Goal: Navigation & Orientation: Find specific page/section

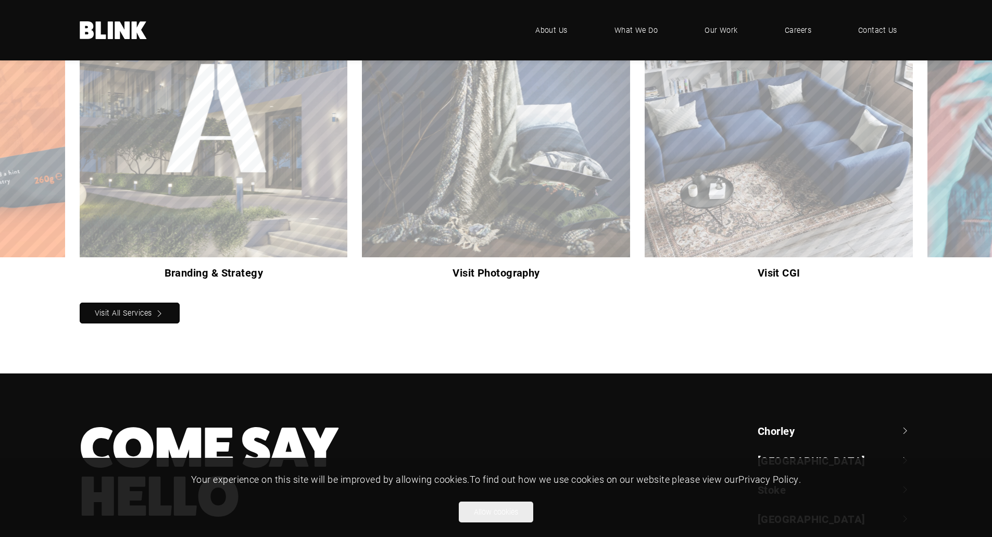
scroll to position [838, 0]
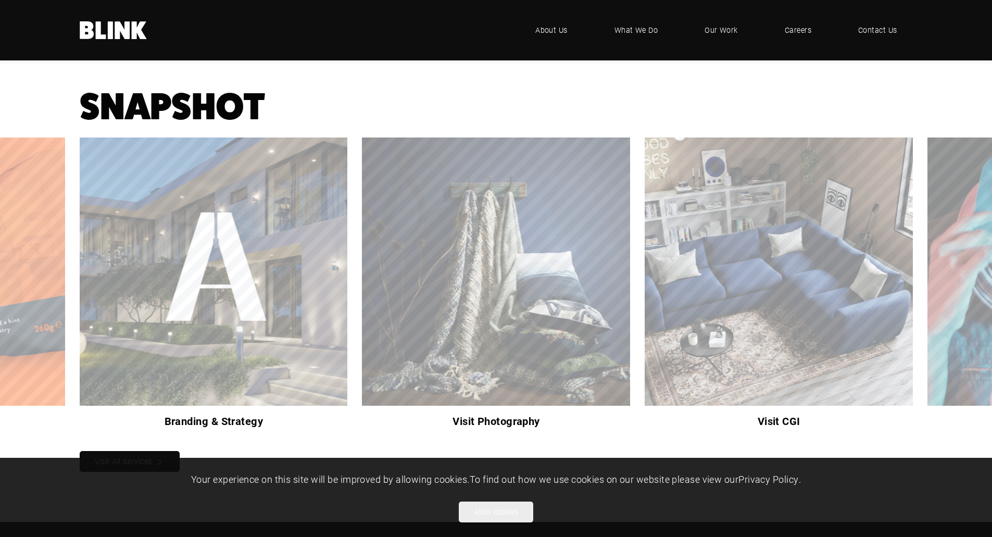
click at [0, 0] on div "Visit Photography" at bounding box center [0, 0] width 0 height 0
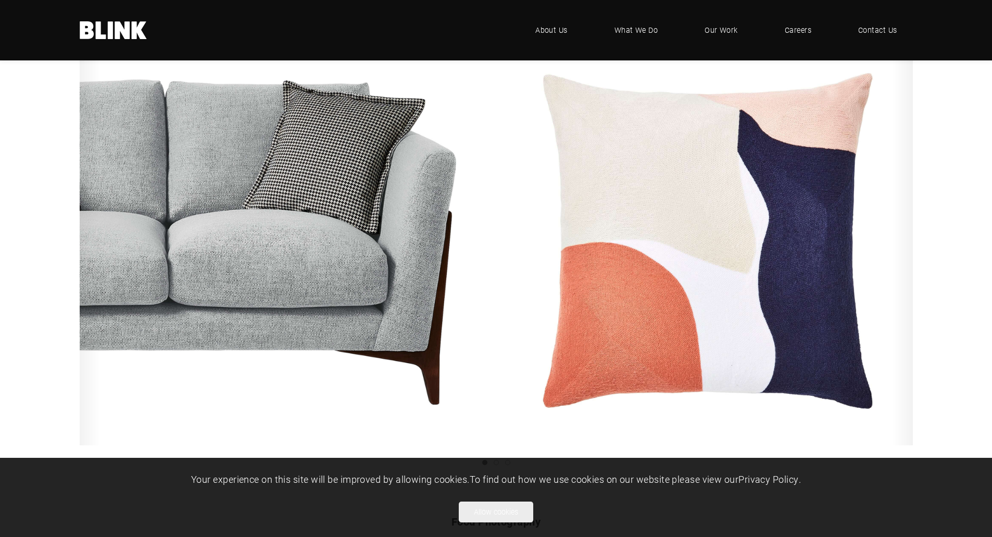
scroll to position [1250, 0]
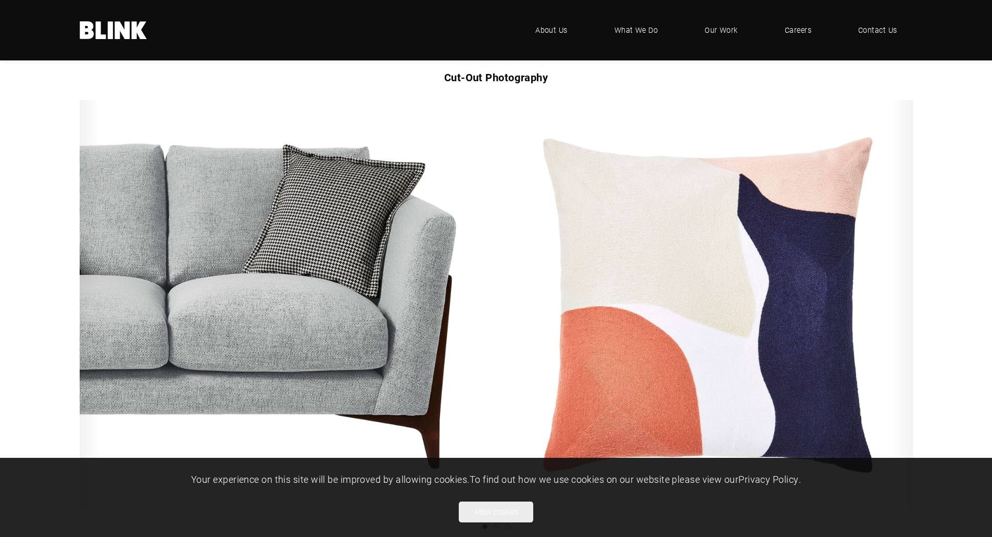
click at [0, 0] on link "Next slide" at bounding box center [0, 0] width 0 height 0
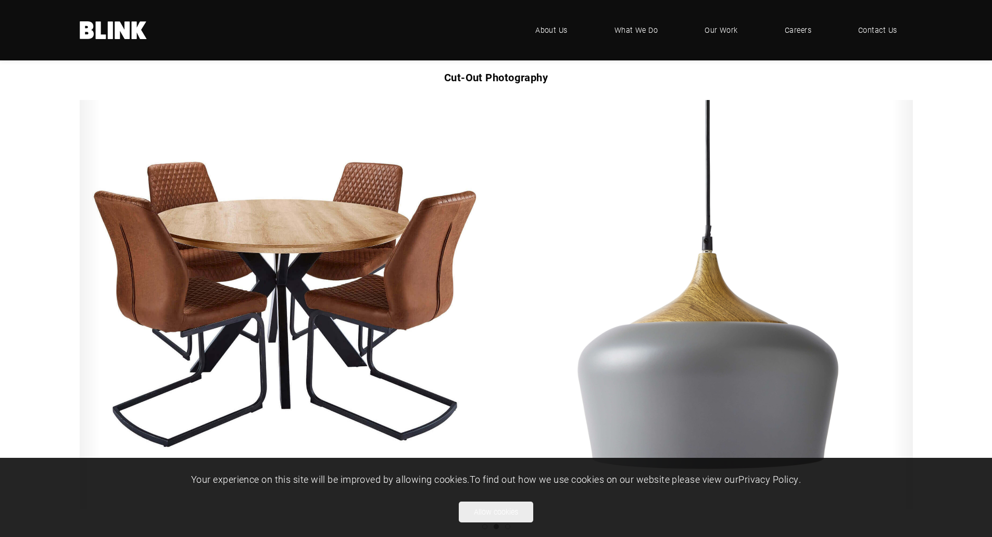
click at [0, 0] on link "Next slide" at bounding box center [0, 0] width 0 height 0
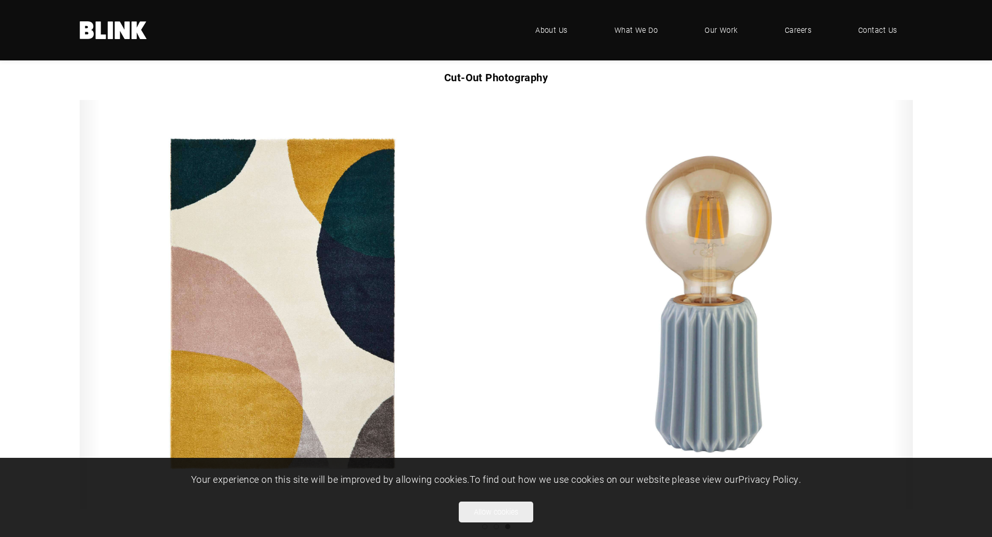
click at [0, 0] on link "Next slide" at bounding box center [0, 0] width 0 height 0
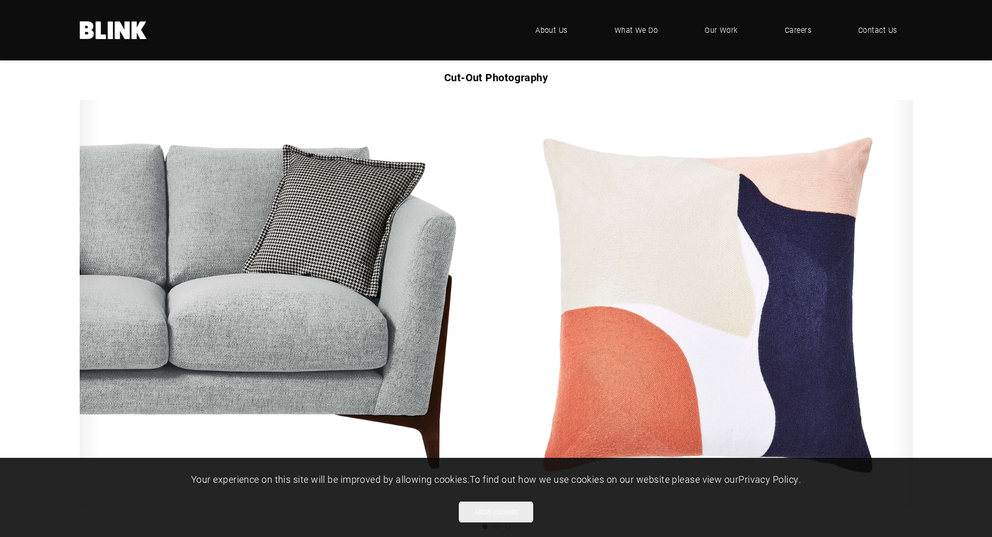
click at [0, 0] on link "Next slide" at bounding box center [0, 0] width 0 height 0
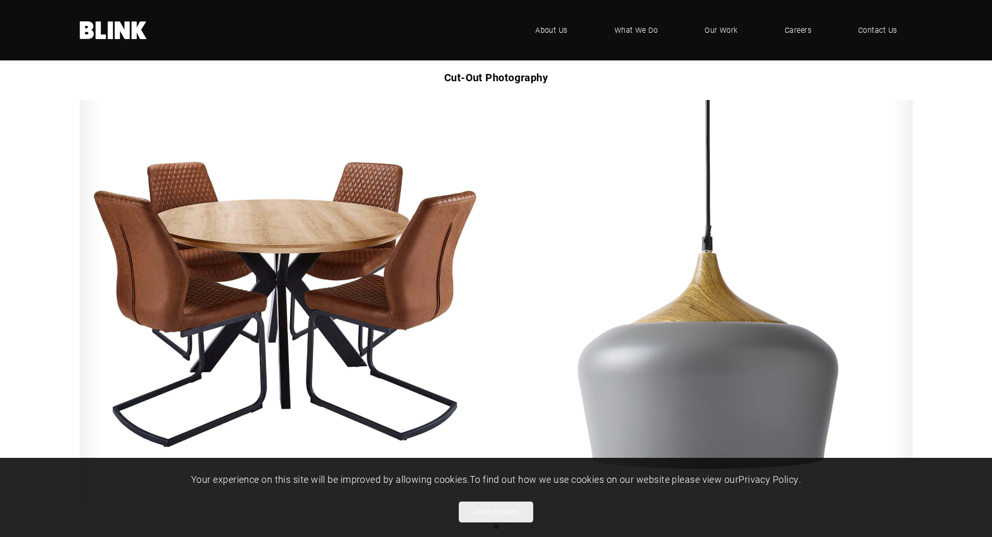
click at [0, 0] on link "Next slide" at bounding box center [0, 0] width 0 height 0
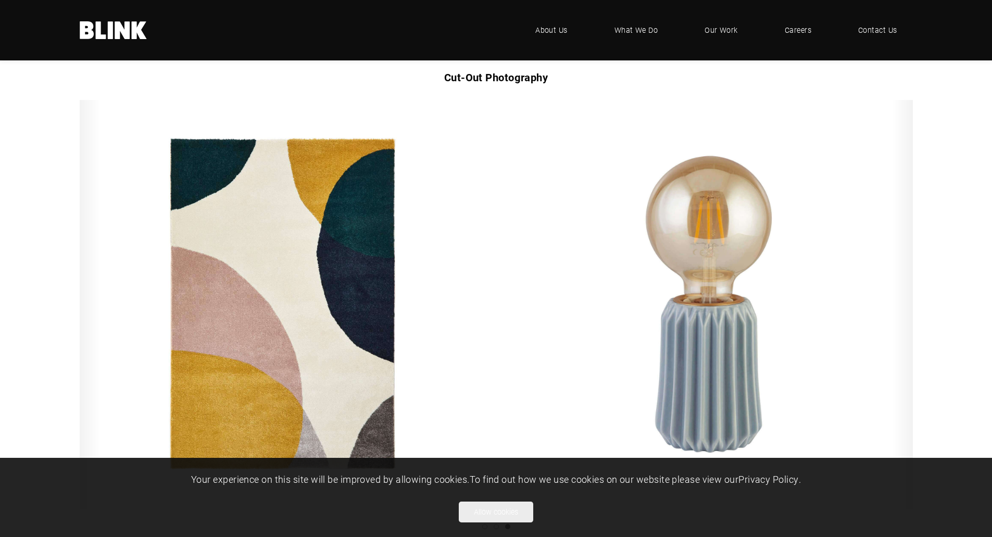
click at [0, 0] on link "Next slide" at bounding box center [0, 0] width 0 height 0
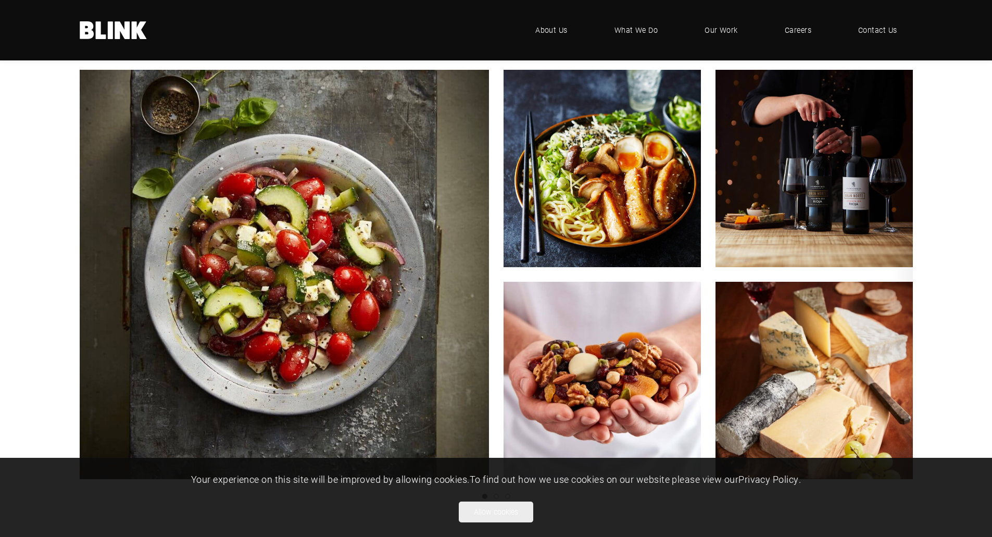
scroll to position [1771, 0]
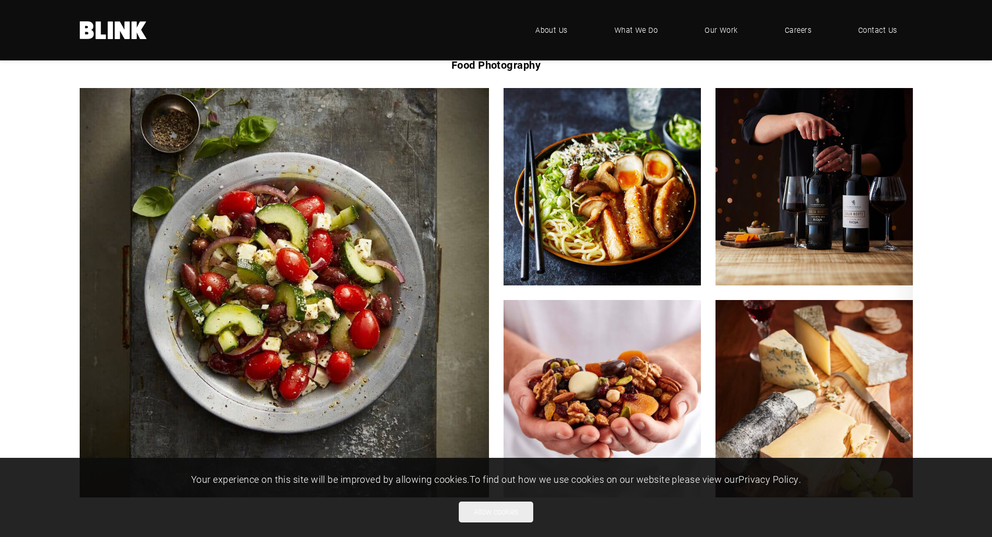
click at [0, 0] on icon "Next slide" at bounding box center [0, 0] width 0 height 0
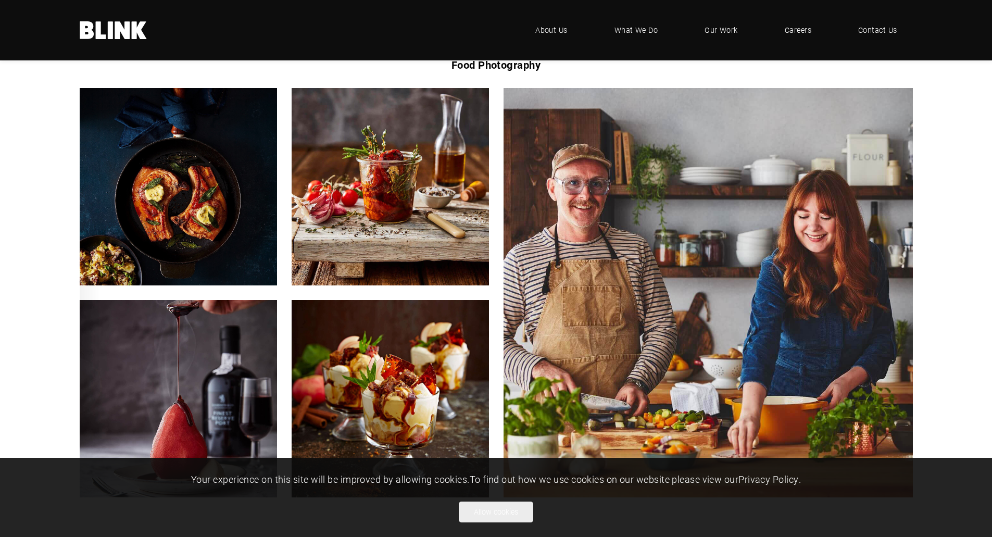
scroll to position [1823, 0]
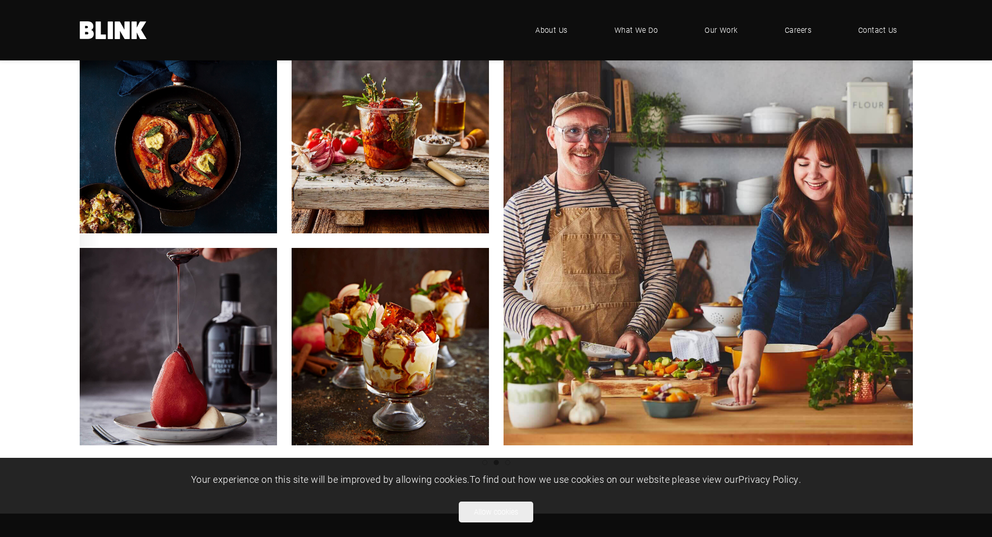
click at [0, 0] on polyline "Next slide" at bounding box center [0, 0] width 0 height 0
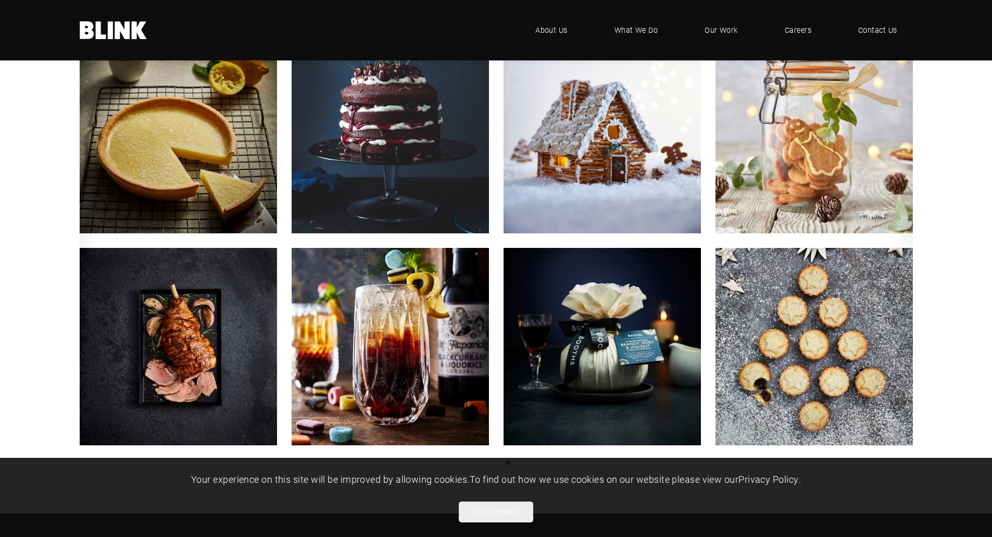
click at [0, 0] on icon "Next slide" at bounding box center [0, 0] width 0 height 0
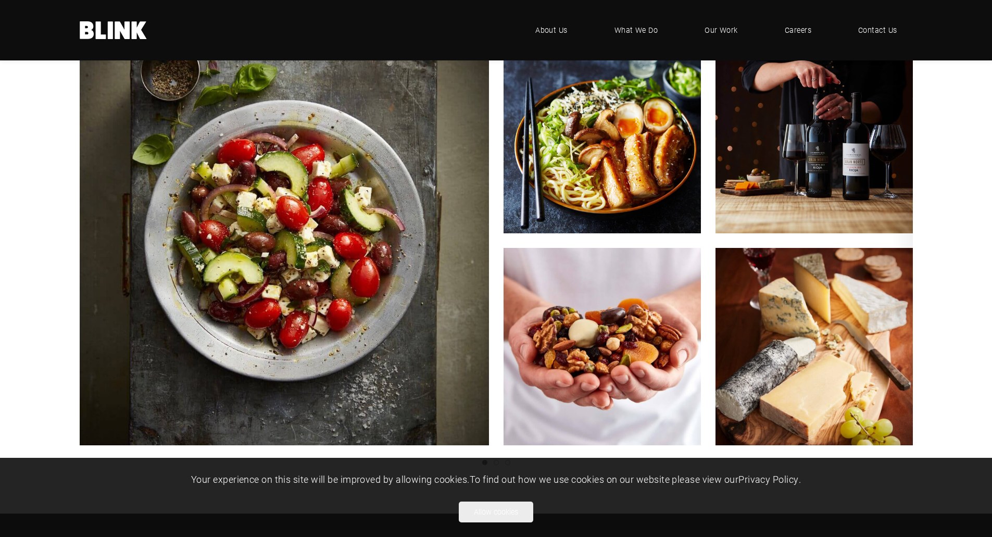
click at [0, 0] on icon "Next slide" at bounding box center [0, 0] width 0 height 0
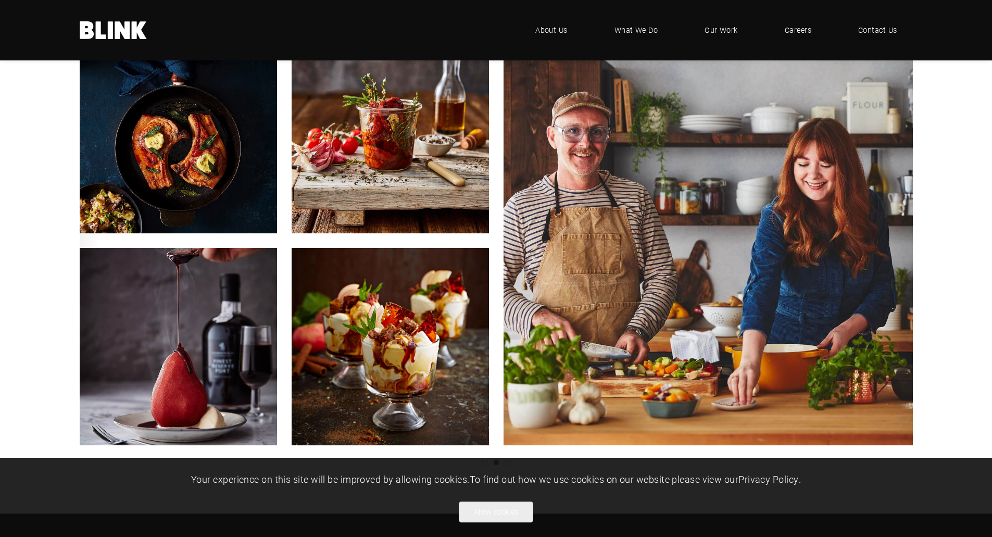
click at [0, 0] on icon "Next slide" at bounding box center [0, 0] width 0 height 0
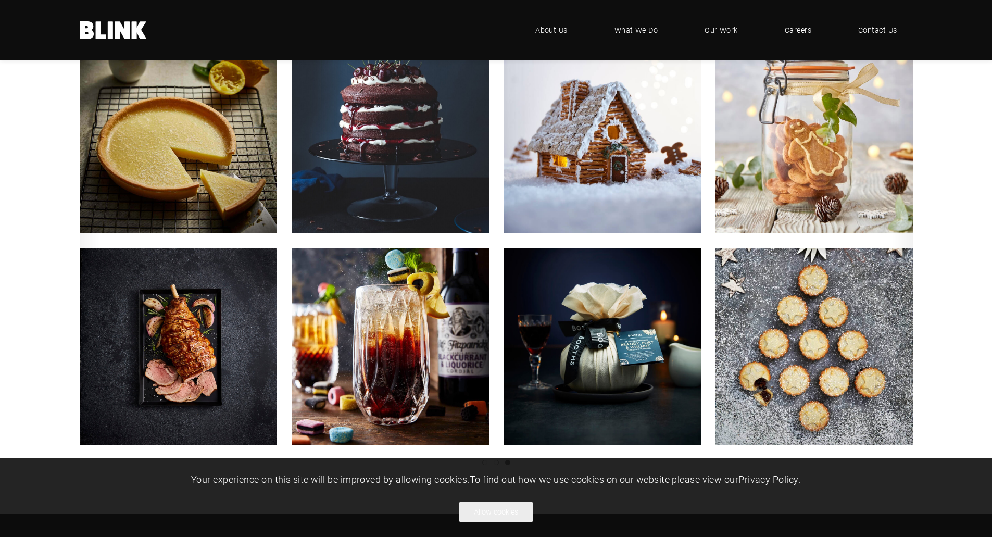
click at [0, 0] on icon "Next slide" at bounding box center [0, 0] width 0 height 0
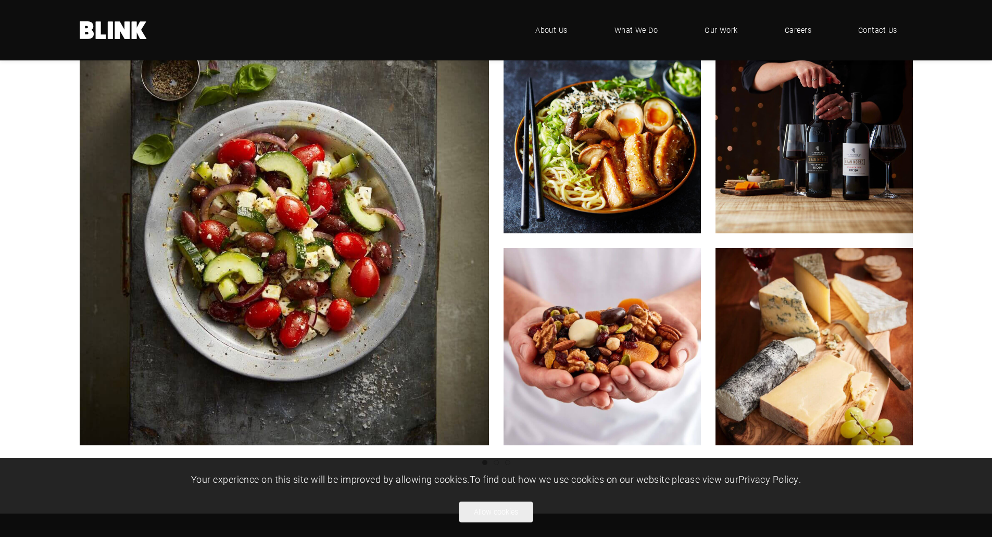
scroll to position [2105, 0]
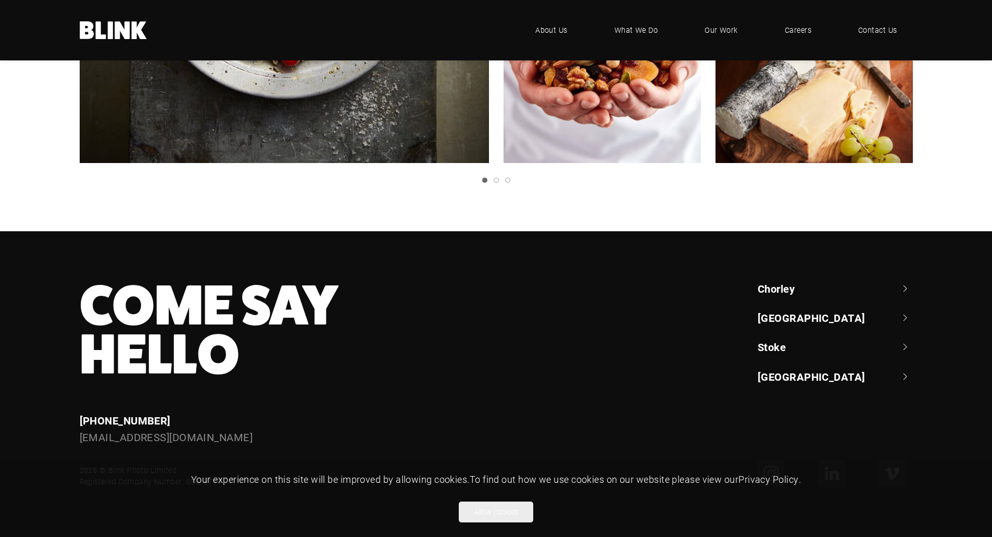
click at [787, 319] on link "[GEOGRAPHIC_DATA]" at bounding box center [835, 317] width 155 height 15
click at [907, 321] on link "[GEOGRAPHIC_DATA]" at bounding box center [835, 317] width 155 height 15
click at [498, 516] on button "Allow cookies" at bounding box center [496, 512] width 74 height 21
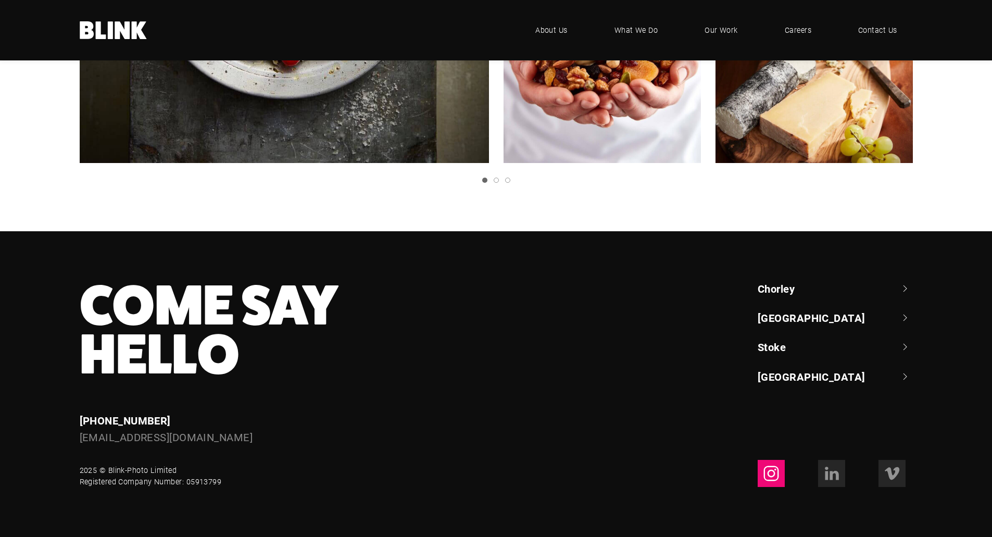
click at [773, 469] on icon at bounding box center [771, 473] width 17 height 17
